Goal: Communication & Community: Connect with others

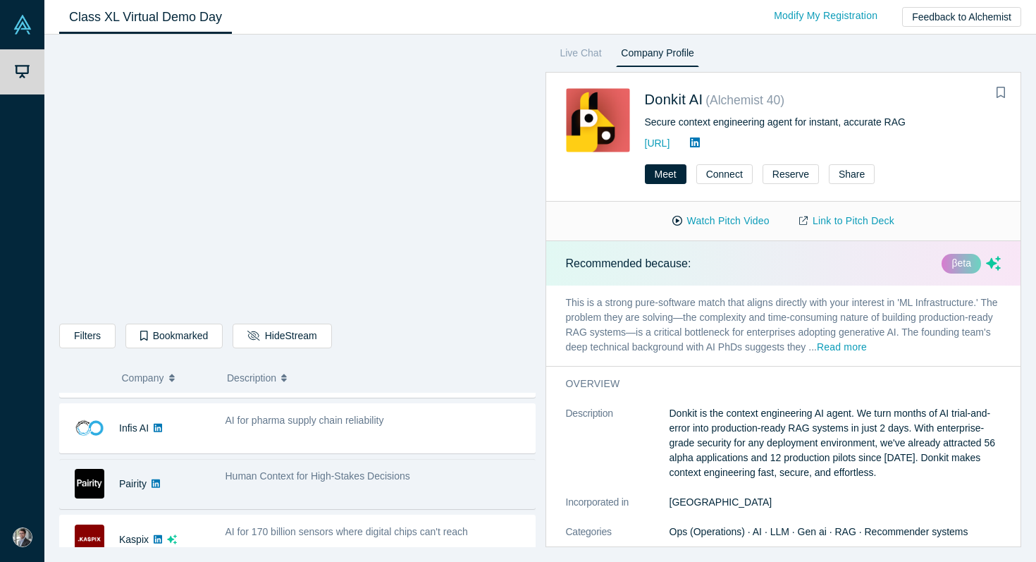
scroll to position [350, 0]
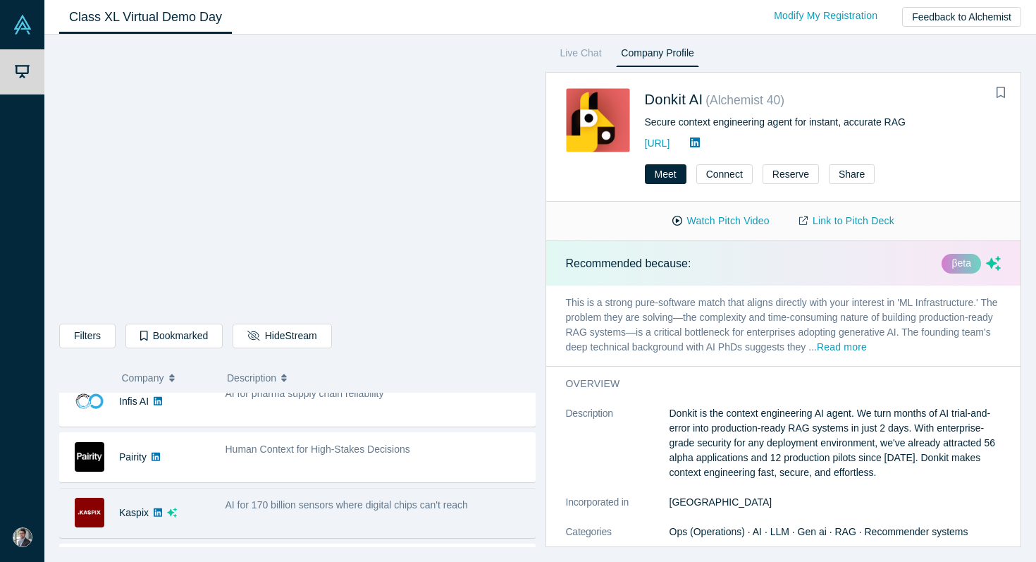
click at [292, 501] on span "AI for 170 billion sensors where digital chips can't reach" at bounding box center [347, 504] width 243 height 11
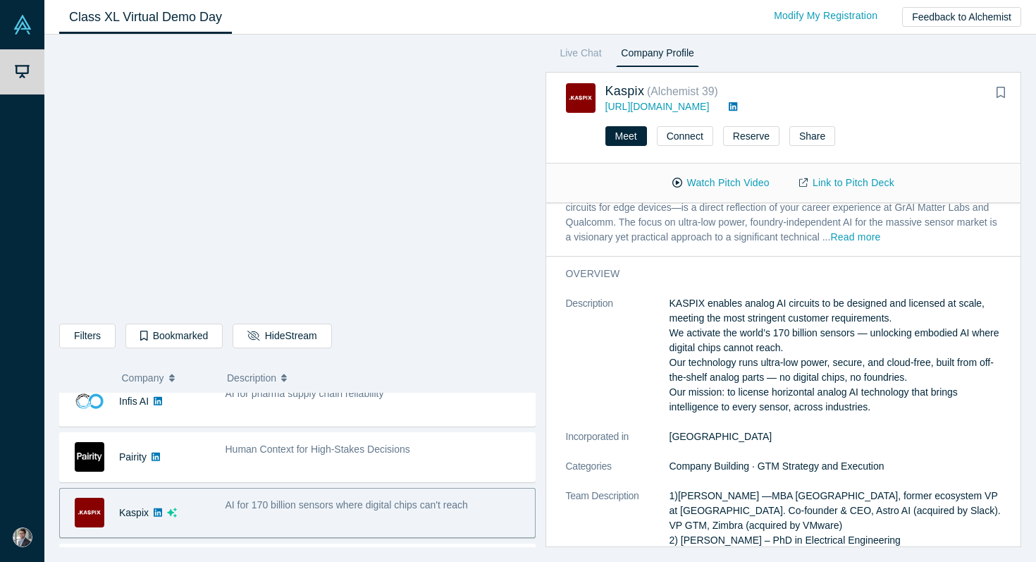
scroll to position [0, 0]
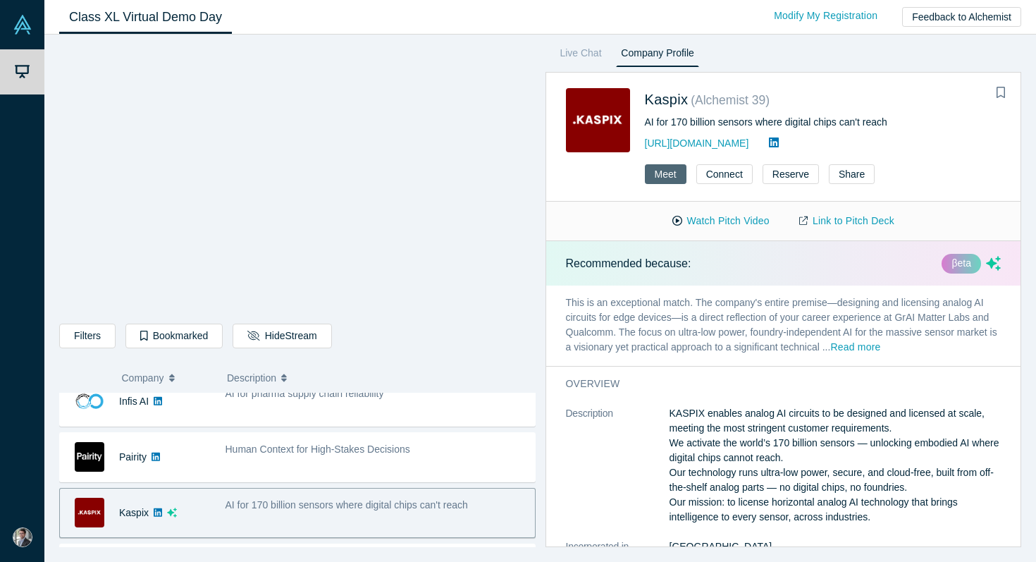
click at [670, 168] on button "Meet" at bounding box center [666, 174] width 42 height 20
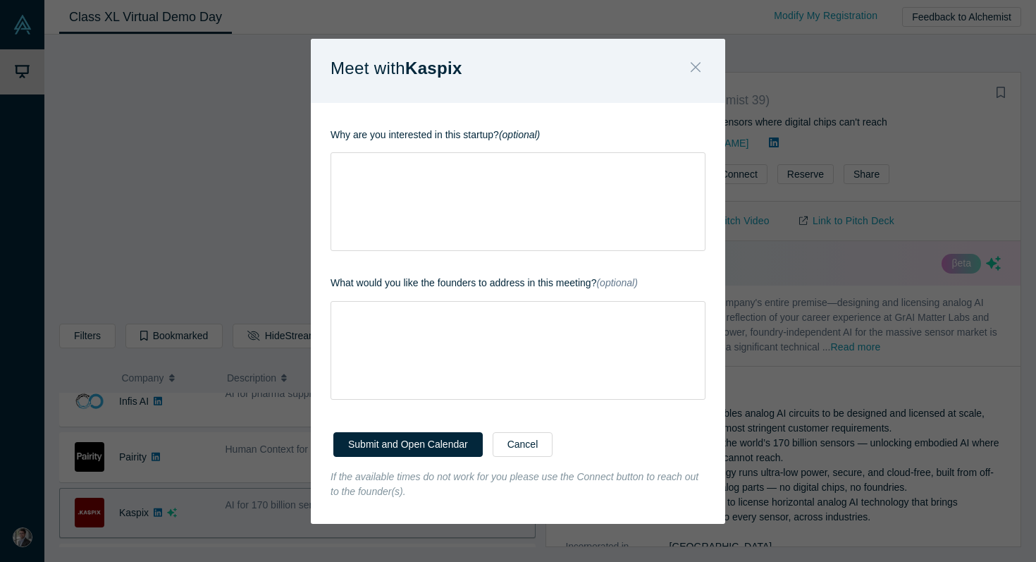
click at [698, 78] on button "Close" at bounding box center [696, 69] width 30 height 30
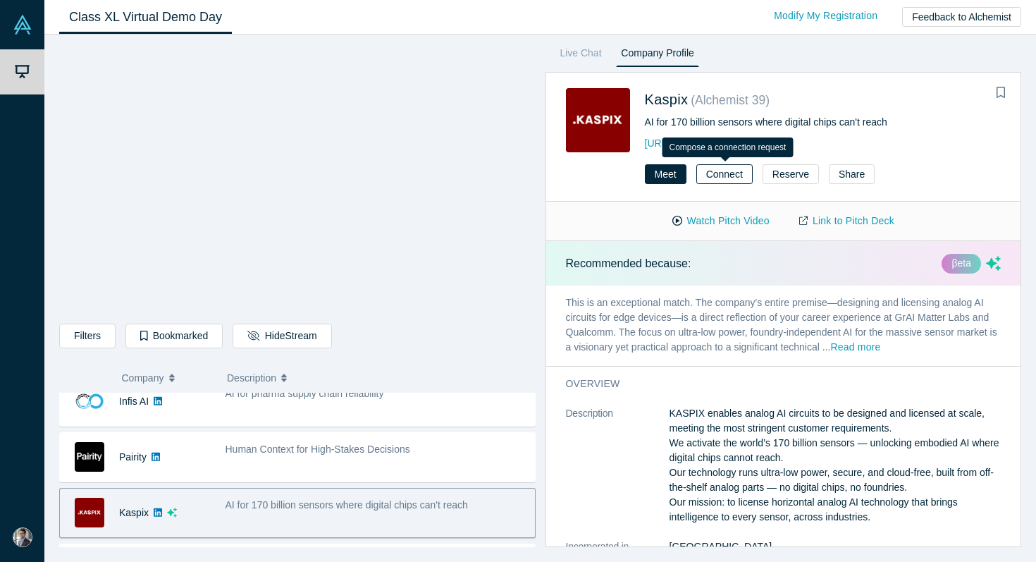
click at [725, 168] on button "Connect" at bounding box center [725, 174] width 56 height 20
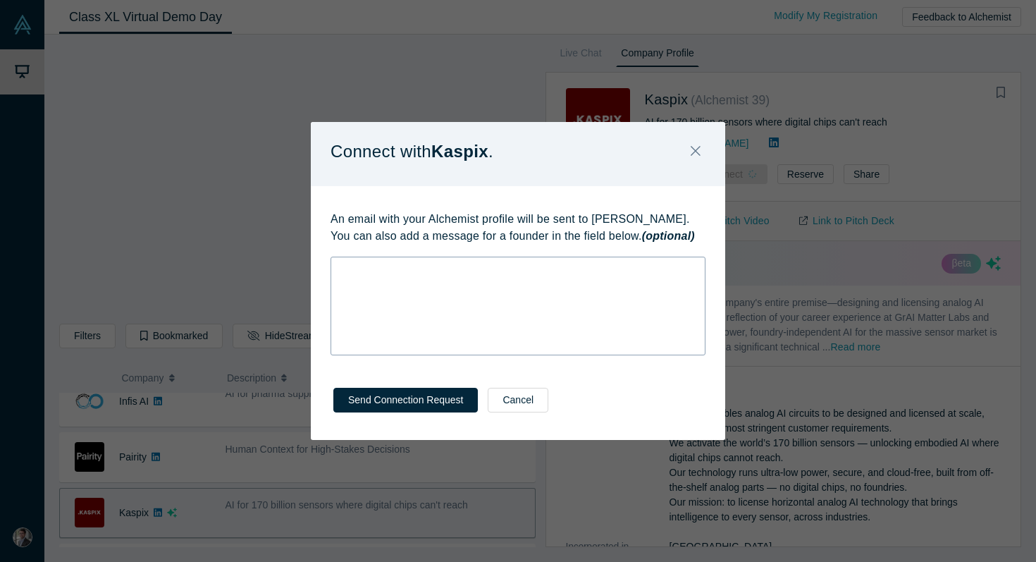
click at [583, 276] on div "rdw-editor" at bounding box center [519, 269] width 356 height 15
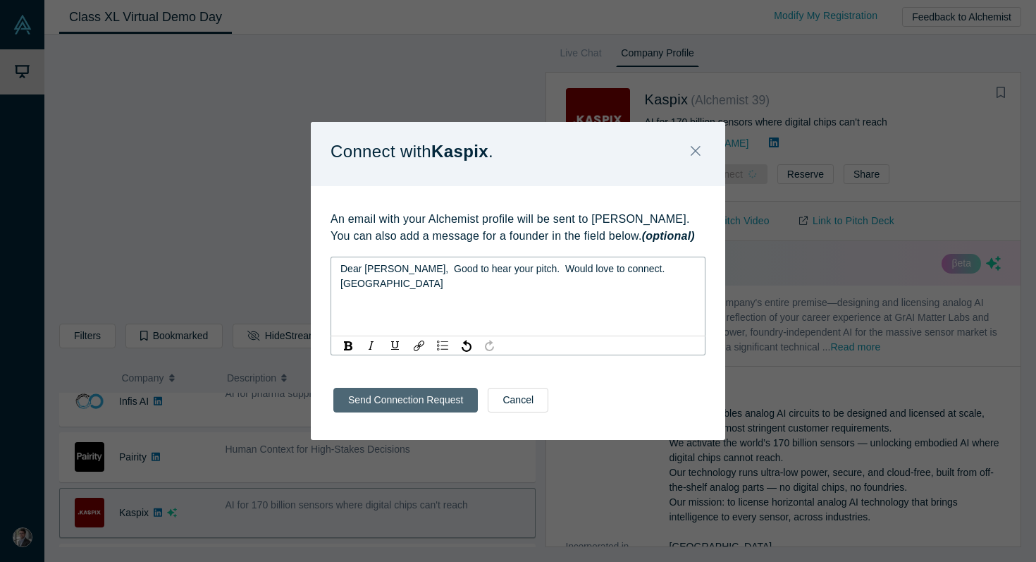
click at [363, 403] on button "Send Connection Request" at bounding box center [405, 400] width 145 height 25
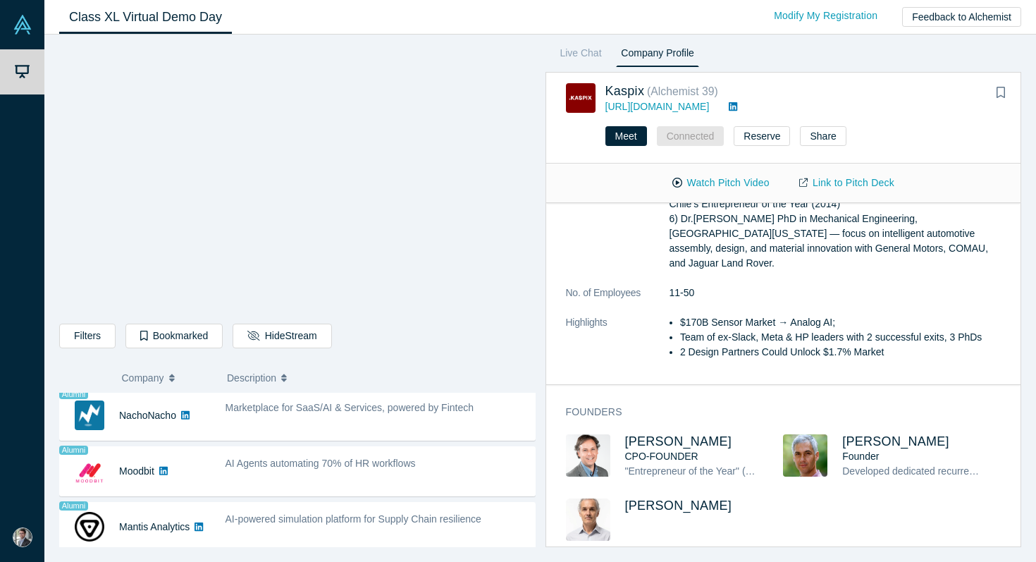
scroll to position [1058, 0]
